Goal: Task Accomplishment & Management: Use online tool/utility

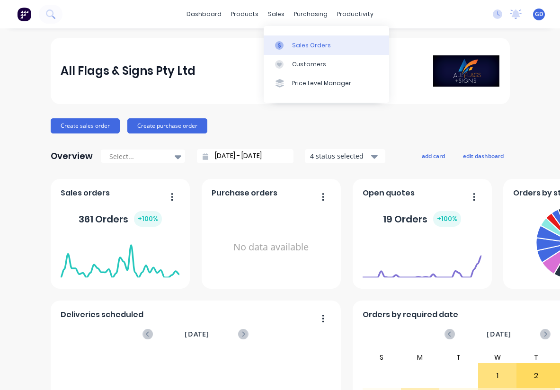
click at [299, 41] on div "Sales Orders" at bounding box center [311, 45] width 39 height 9
click at [304, 49] on div "Sales Orders" at bounding box center [311, 45] width 39 height 9
click at [297, 44] on div "Sales Orders" at bounding box center [311, 45] width 39 height 9
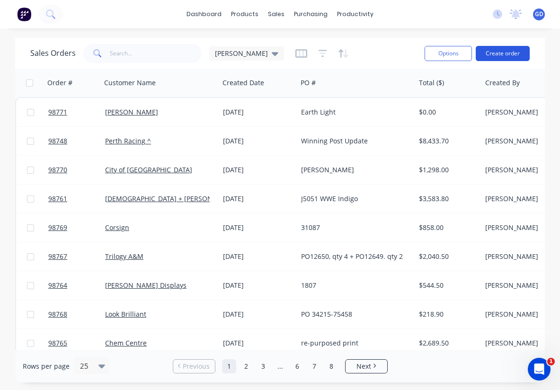
click at [492, 57] on button "Create order" at bounding box center [502, 53] width 54 height 15
